Goal: Task Accomplishment & Management: Manage account settings

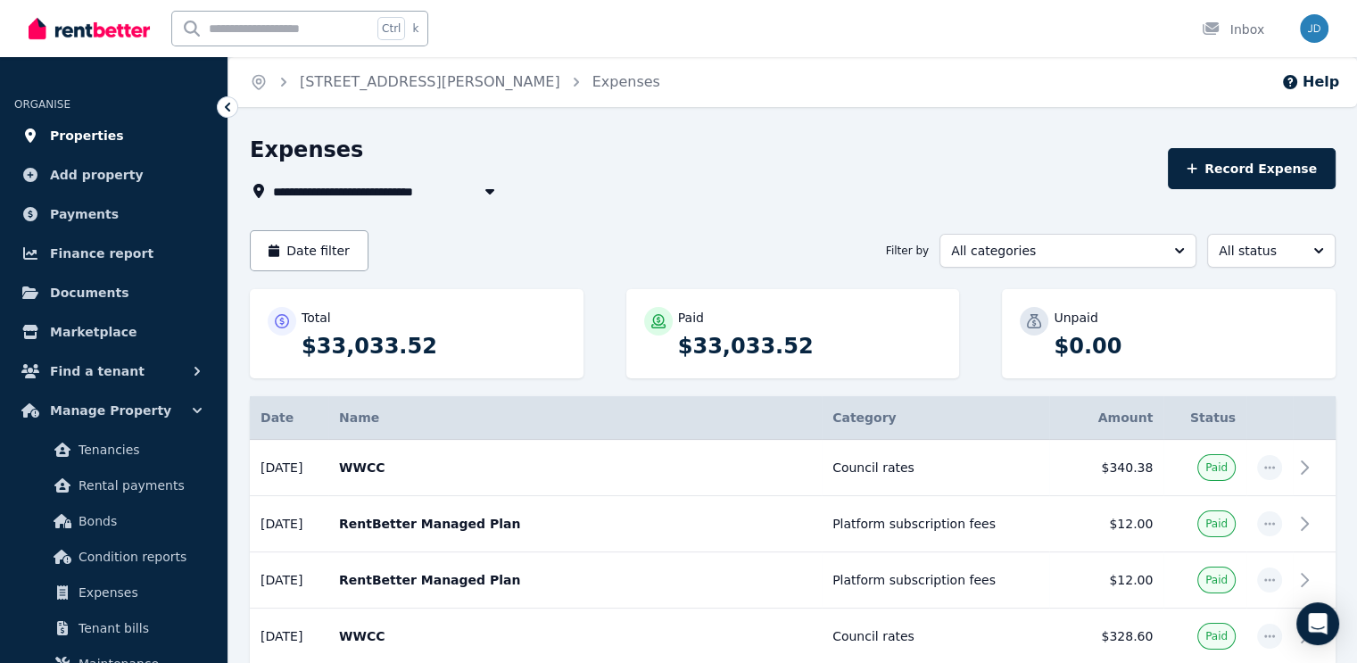
click at [123, 132] on link "Properties" at bounding box center [113, 136] width 199 height 36
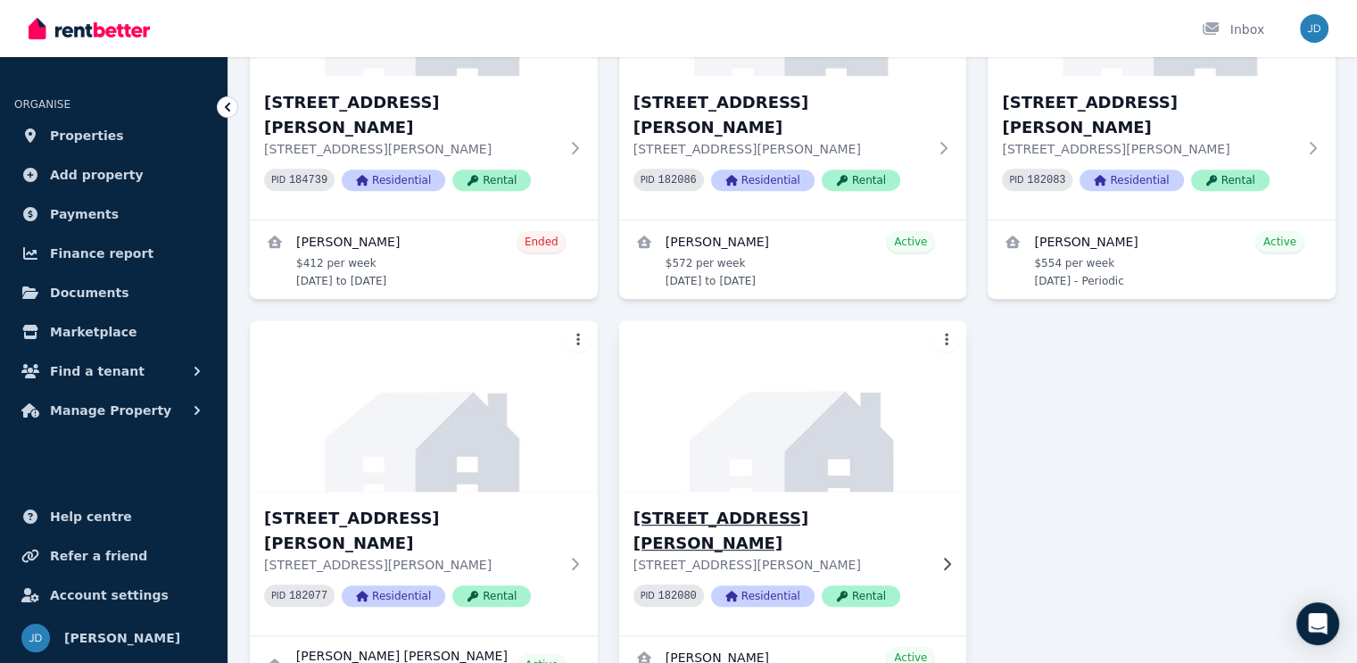
scroll to position [597, 0]
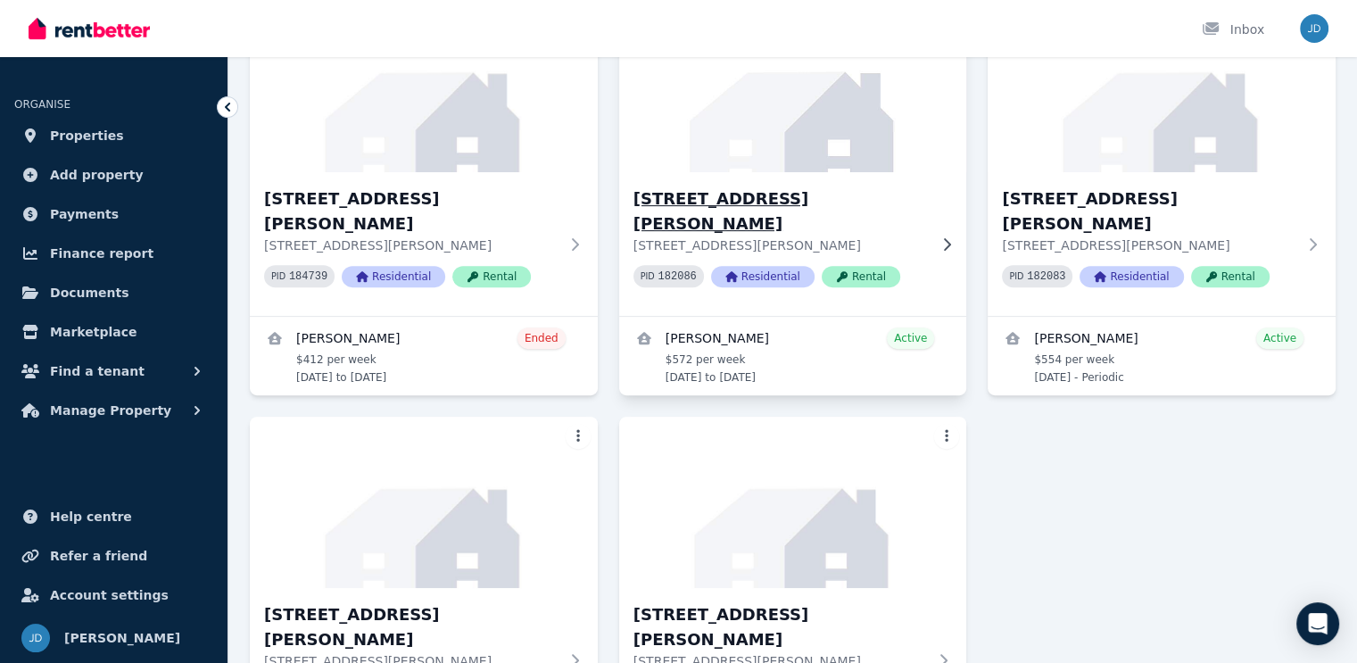
click at [836, 275] on div "[STREET_ADDRESS][GEOGRAPHIC_DATA][PERSON_NAME][STREET_ADDRESS][PERSON_NAME] PID…" at bounding box center [780, 243] width 294 height 115
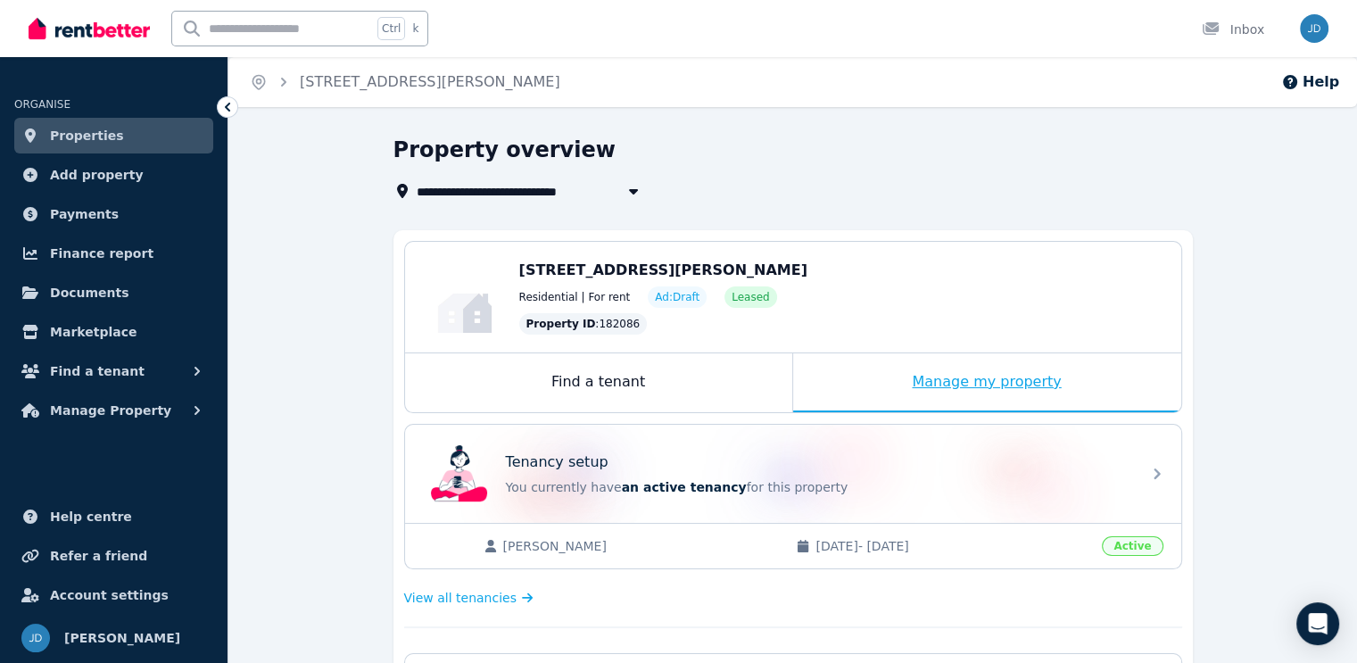
click at [988, 382] on div "Manage my property" at bounding box center [987, 382] width 388 height 59
click at [987, 377] on div "Manage my property" at bounding box center [987, 382] width 388 height 59
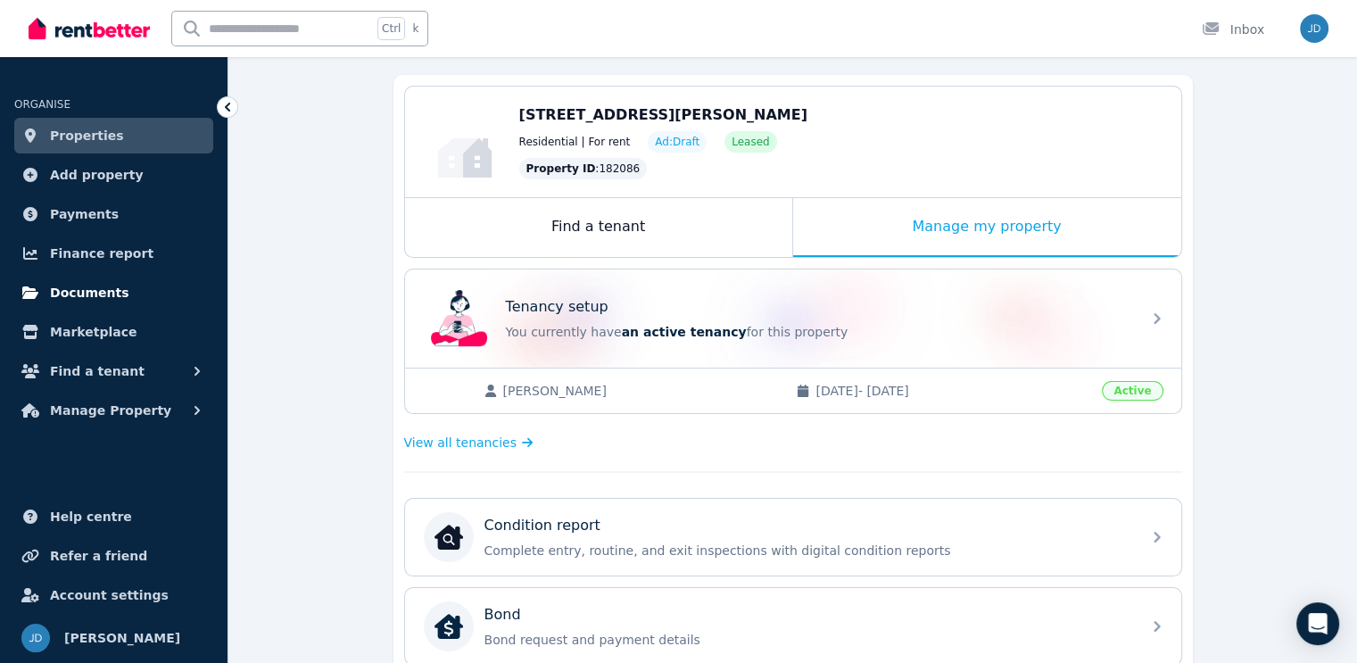
scroll to position [89, 0]
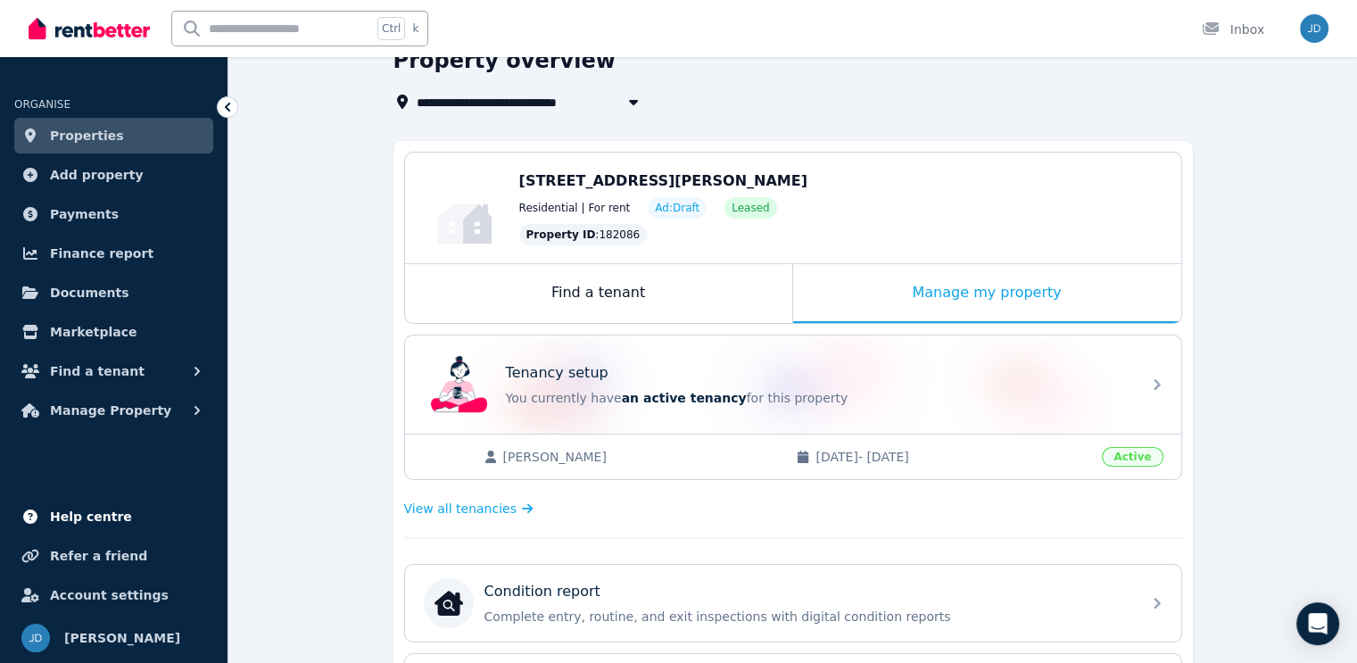
click at [132, 510] on link "Help centre" at bounding box center [113, 517] width 199 height 36
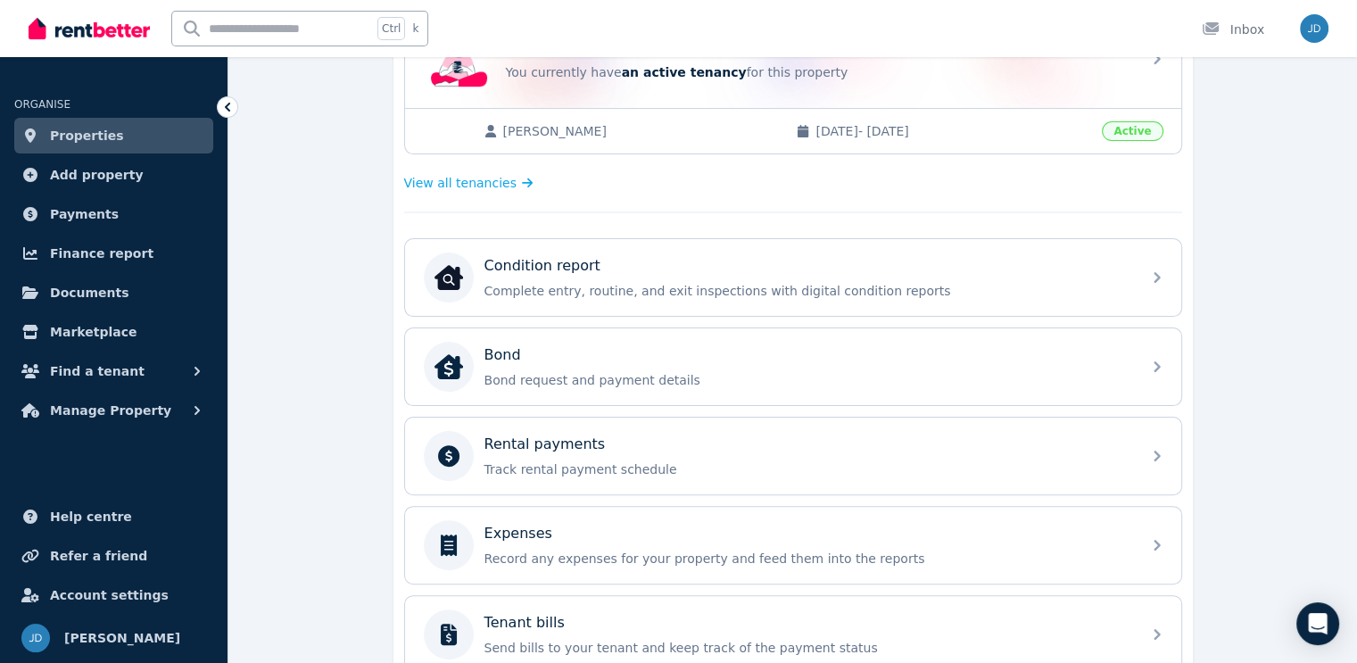
scroll to position [446, 0]
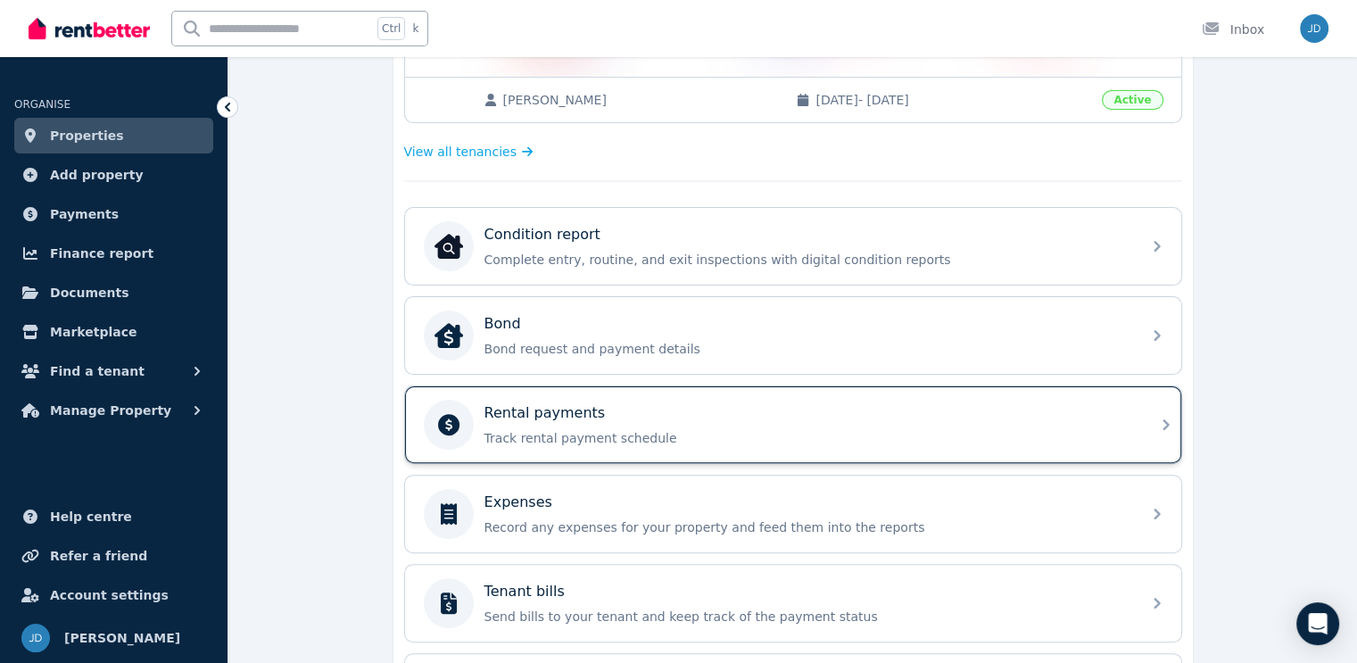
click at [690, 408] on div "Rental payments" at bounding box center [807, 412] width 646 height 21
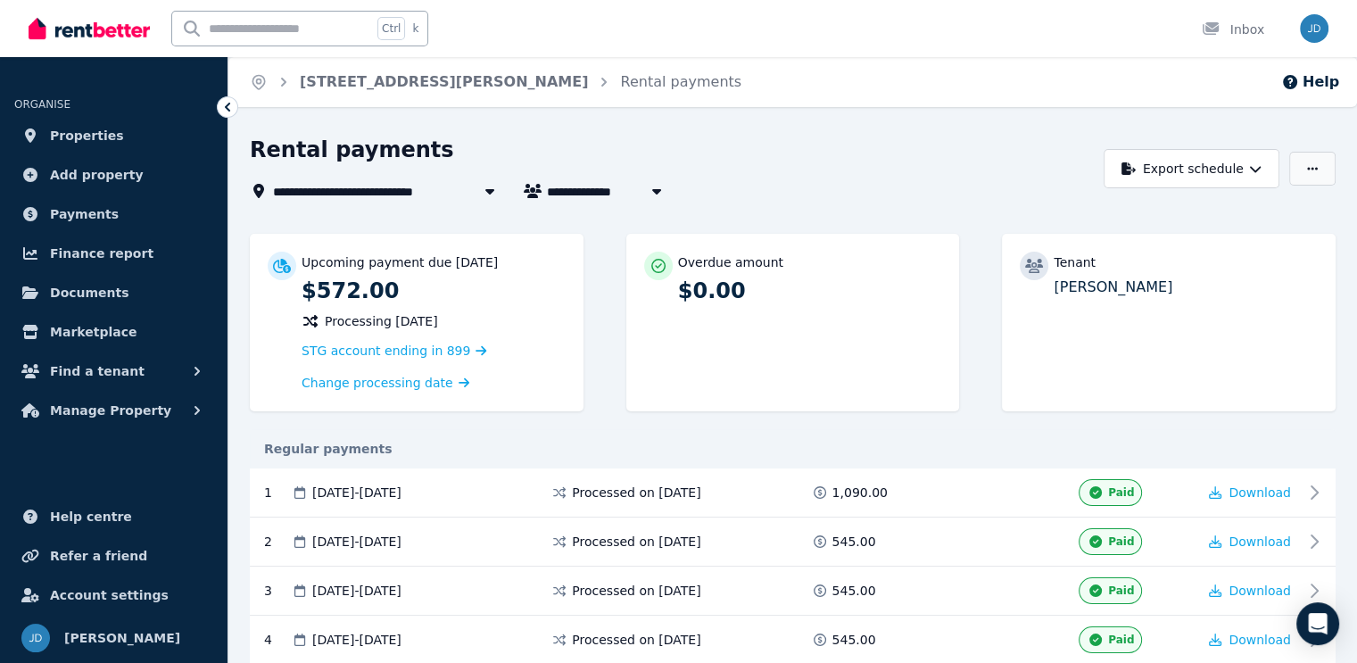
click at [1313, 169] on icon "button" at bounding box center [1312, 168] width 11 height 3
click at [963, 197] on div "**********" at bounding box center [672, 190] width 844 height 21
click at [1224, 167] on button "Export schedule" at bounding box center [1191, 168] width 176 height 39
click at [977, 174] on div "**********" at bounding box center [672, 169] width 844 height 66
click at [388, 383] on span "Change processing date" at bounding box center [377, 383] width 152 height 18
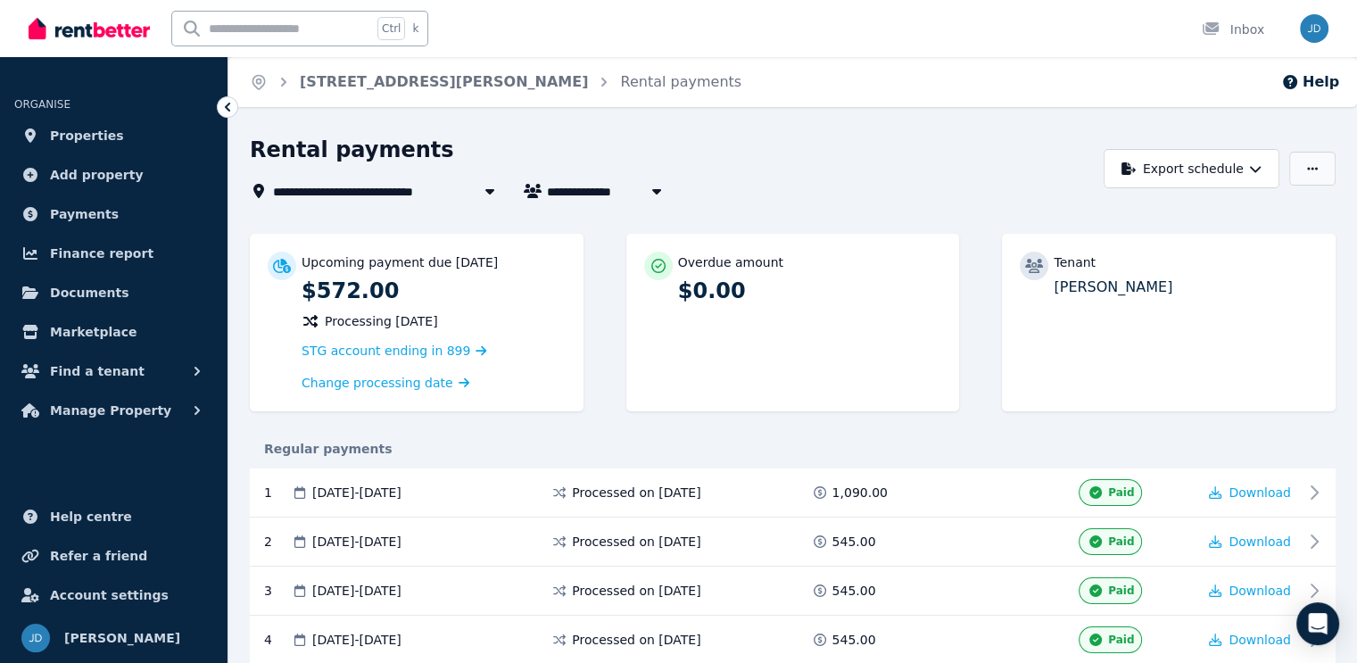
drag, startPoint x: 1320, startPoint y: 165, endPoint x: 1311, endPoint y: 167, distance: 9.1
click at [1317, 165] on button "button" at bounding box center [1312, 169] width 46 height 34
click at [1250, 206] on p "Adjust Rent" at bounding box center [1220, 212] width 86 height 18
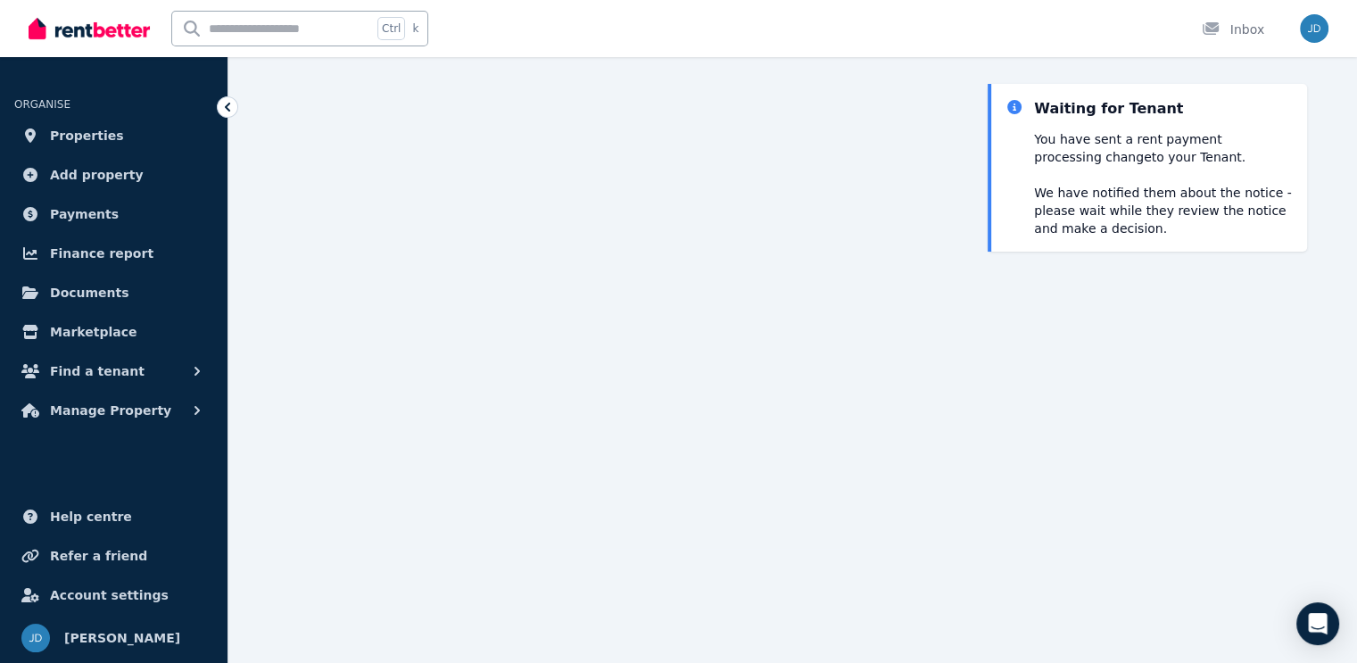
scroll to position [198, 0]
